Goal: Transaction & Acquisition: Purchase product/service

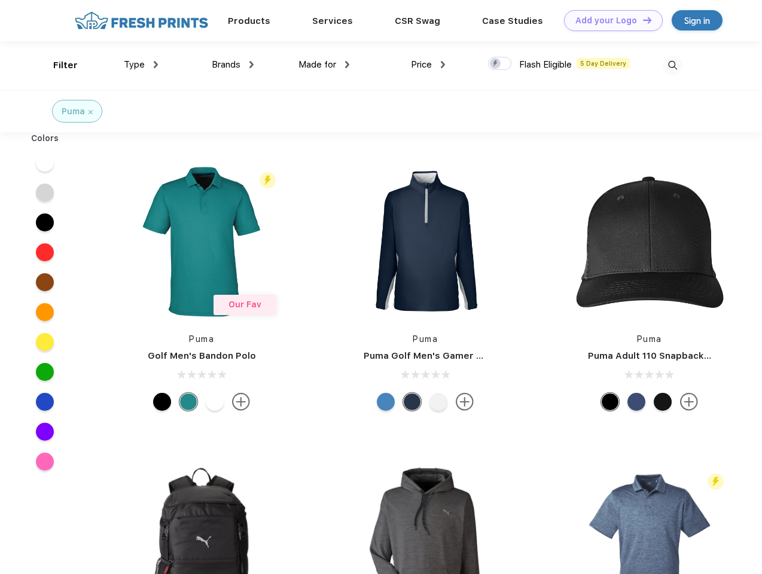
click at [609, 20] on link "Add your Logo Design Tool" at bounding box center [613, 20] width 99 height 21
click at [57, 65] on div "Filter" at bounding box center [65, 66] width 25 height 14
click at [141, 65] on span "Type" at bounding box center [134, 64] width 21 height 11
click at [233, 65] on span "Brands" at bounding box center [226, 64] width 29 height 11
click at [324, 65] on span "Made for" at bounding box center [317, 64] width 38 height 11
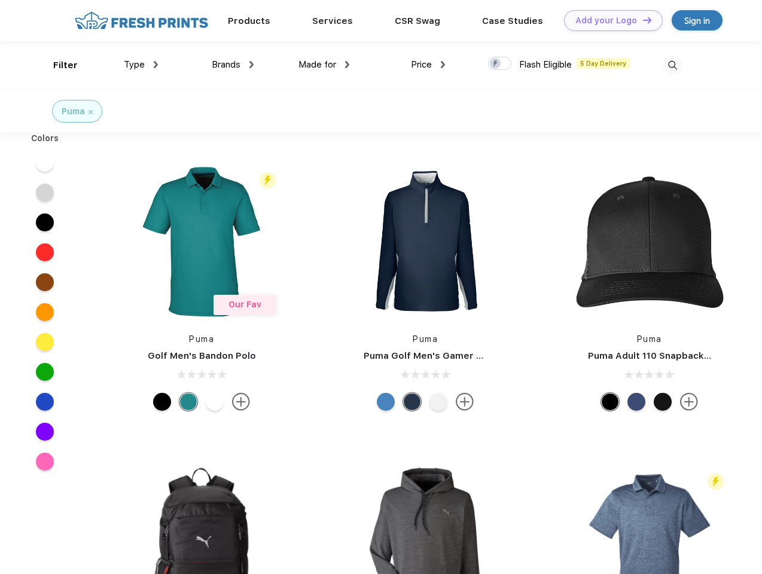
click at [428, 65] on span "Price" at bounding box center [421, 64] width 21 height 11
click at [500, 64] on div at bounding box center [499, 63] width 23 height 13
click at [496, 64] on input "checkbox" at bounding box center [492, 60] width 8 height 8
click at [672, 65] on img at bounding box center [672, 66] width 20 height 20
click at [45, 163] on div at bounding box center [45, 163] width 46 height 30
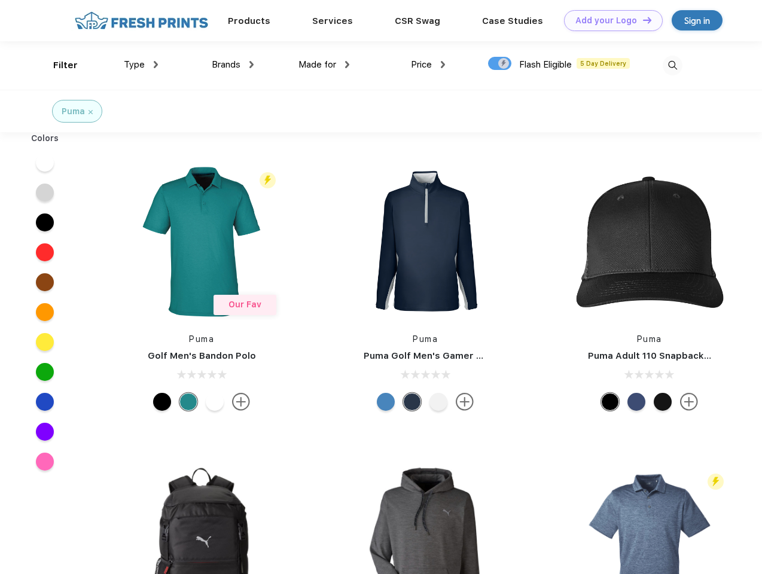
click at [45, 193] on div at bounding box center [45, 193] width 46 height 30
